Goal: Task Accomplishment & Management: Manage account settings

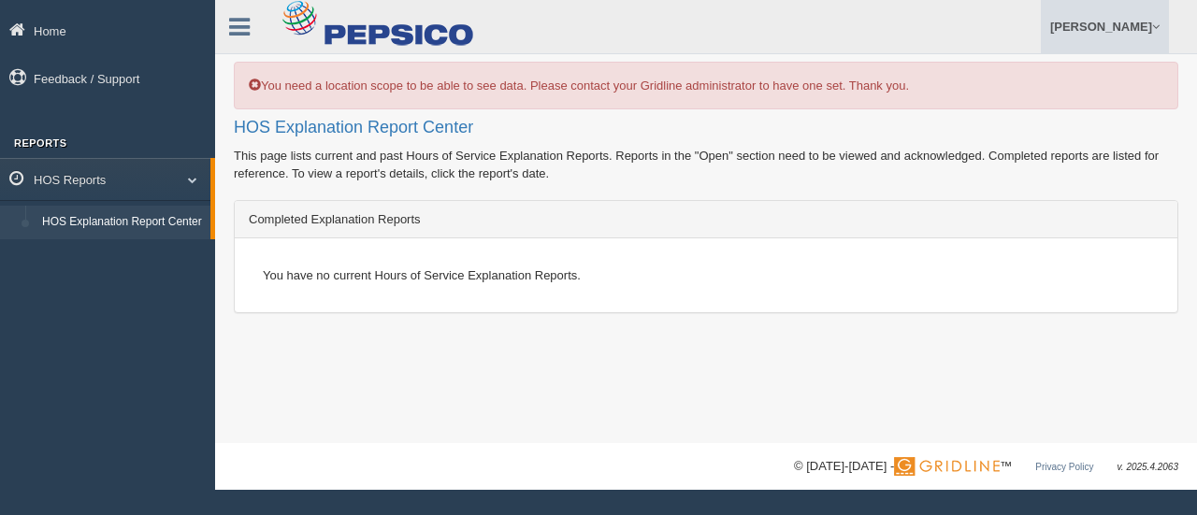
click at [1112, 34] on link "[PERSON_NAME]" at bounding box center [1105, 26] width 128 height 53
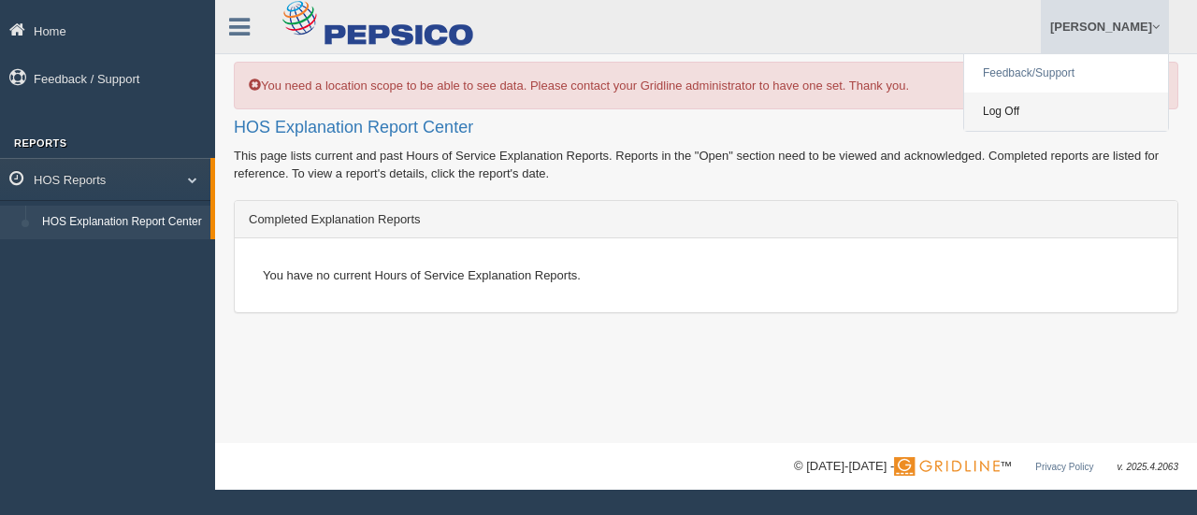
click at [1025, 115] on link "Log Off" at bounding box center [1066, 112] width 204 height 38
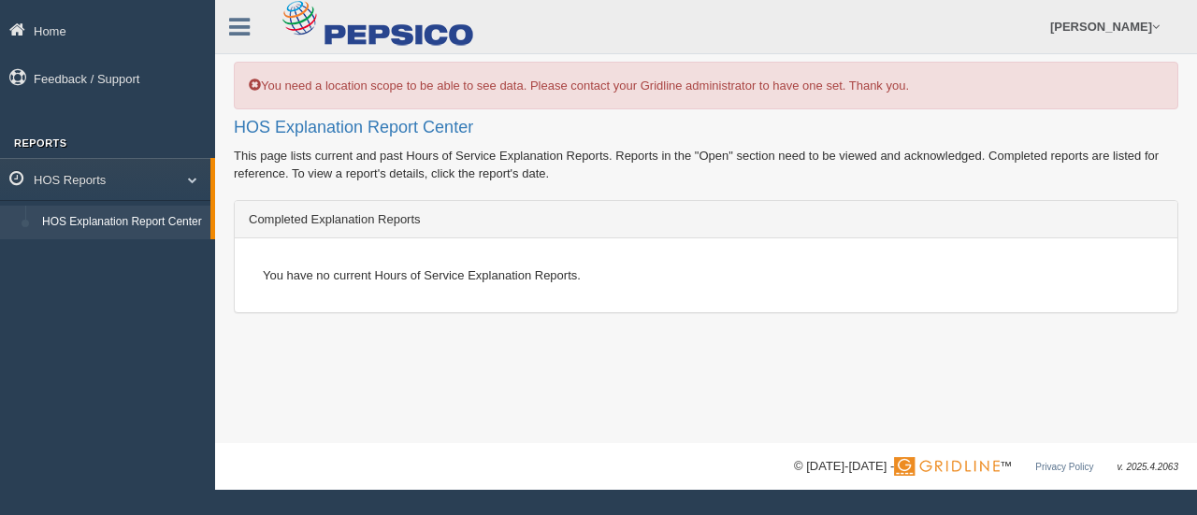
click at [99, 223] on link "HOS Explanation Report Center" at bounding box center [122, 223] width 177 height 34
click at [103, 191] on link "HOS Reports" at bounding box center [105, 179] width 210 height 42
drag, startPoint x: 105, startPoint y: 180, endPoint x: 95, endPoint y: 144, distance: 36.7
click at [105, 179] on link "HOS Reports" at bounding box center [107, 179] width 215 height 42
click at [62, 28] on link "Home" at bounding box center [107, 30] width 215 height 42
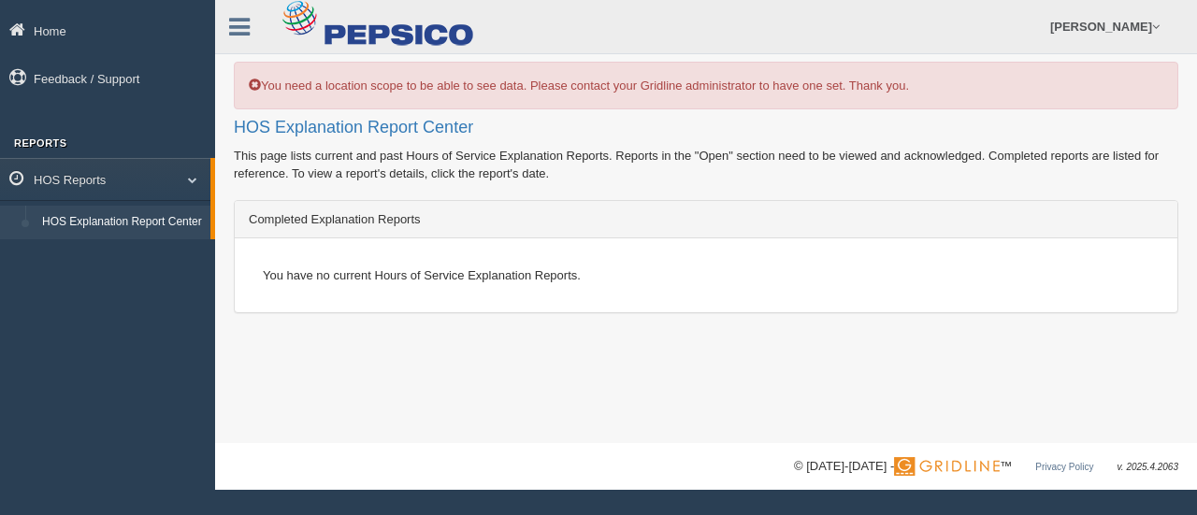
drag, startPoint x: 572, startPoint y: 174, endPoint x: 261, endPoint y: 149, distance: 312.3
click at [232, 149] on div "You need a location scope to be able to see data. Please contact your Gridline …" at bounding box center [706, 221] width 982 height 443
drag, startPoint x: 389, startPoint y: 151, endPoint x: 395, endPoint y: 159, distance: 10.7
click at [390, 151] on div "You need a location scope to be able to see data. Please contact your Gridline …" at bounding box center [706, 221] width 982 height 443
click at [113, 225] on link "HOS Explanation Report Center" at bounding box center [122, 223] width 177 height 34
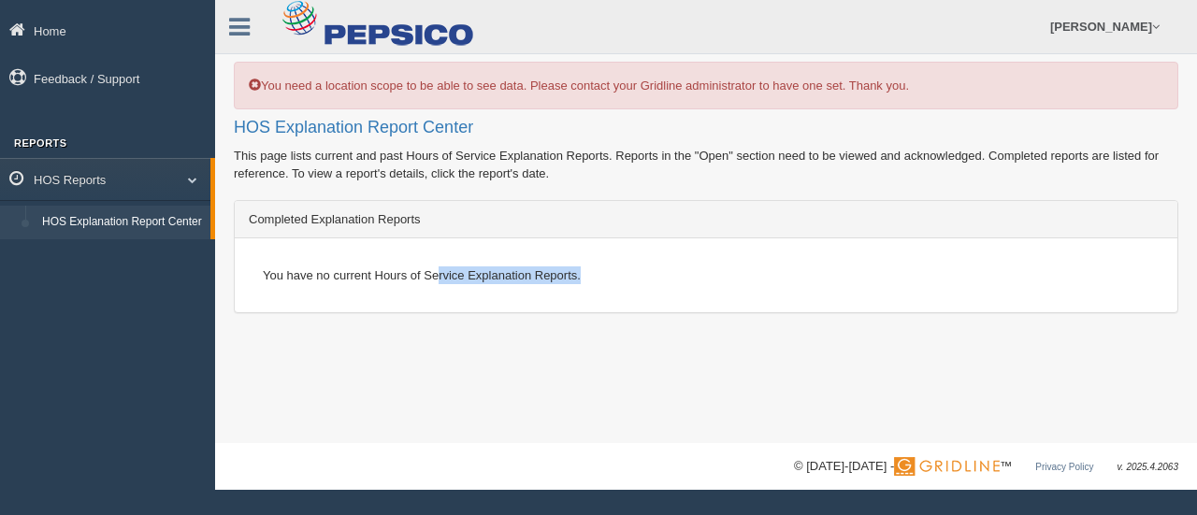
drag, startPoint x: 439, startPoint y: 270, endPoint x: 623, endPoint y: 271, distance: 183.2
click at [623, 271] on div "You have no current Hours of Service Explanation Reports." at bounding box center [706, 275] width 914 height 46
click at [53, 18] on link "Home" at bounding box center [107, 30] width 215 height 42
click at [254, 14] on link at bounding box center [239, 24] width 49 height 28
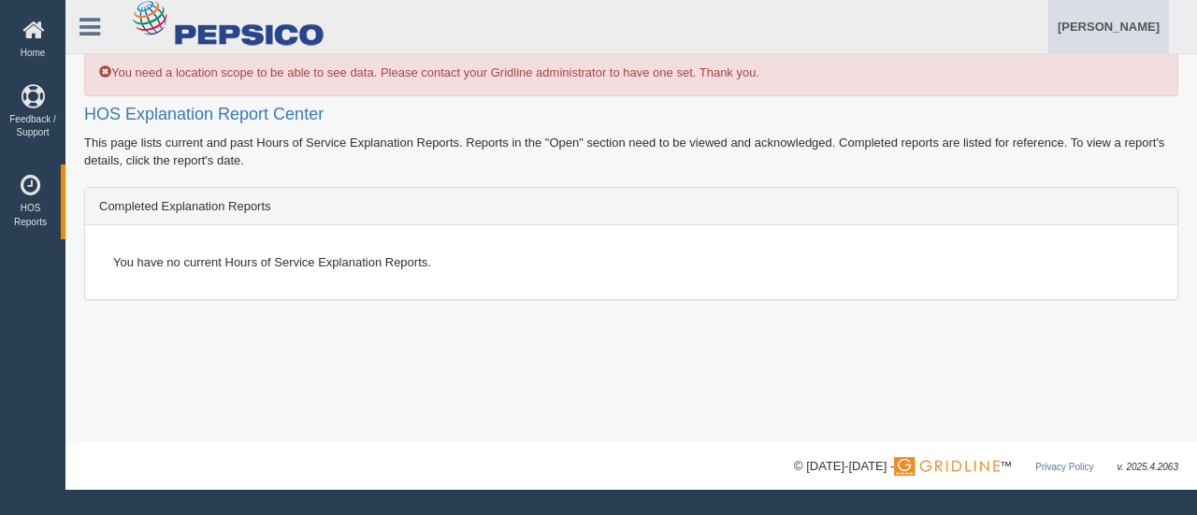
click at [1070, 22] on link "[PERSON_NAME]" at bounding box center [1108, 26] width 121 height 53
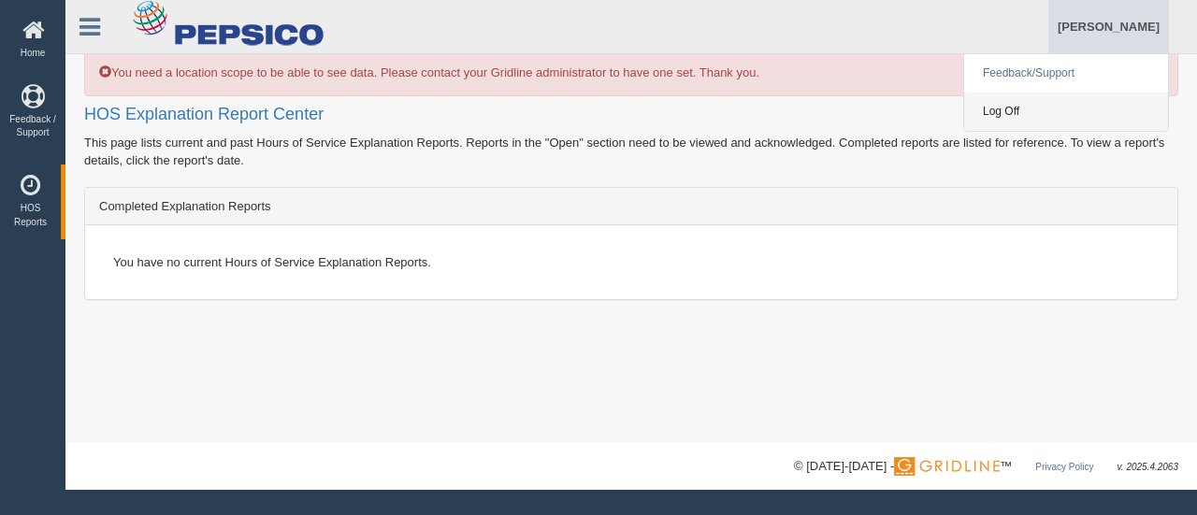
click at [1017, 119] on link "Log Off" at bounding box center [1066, 112] width 204 height 38
